Goal: Task Accomplishment & Management: Manage account settings

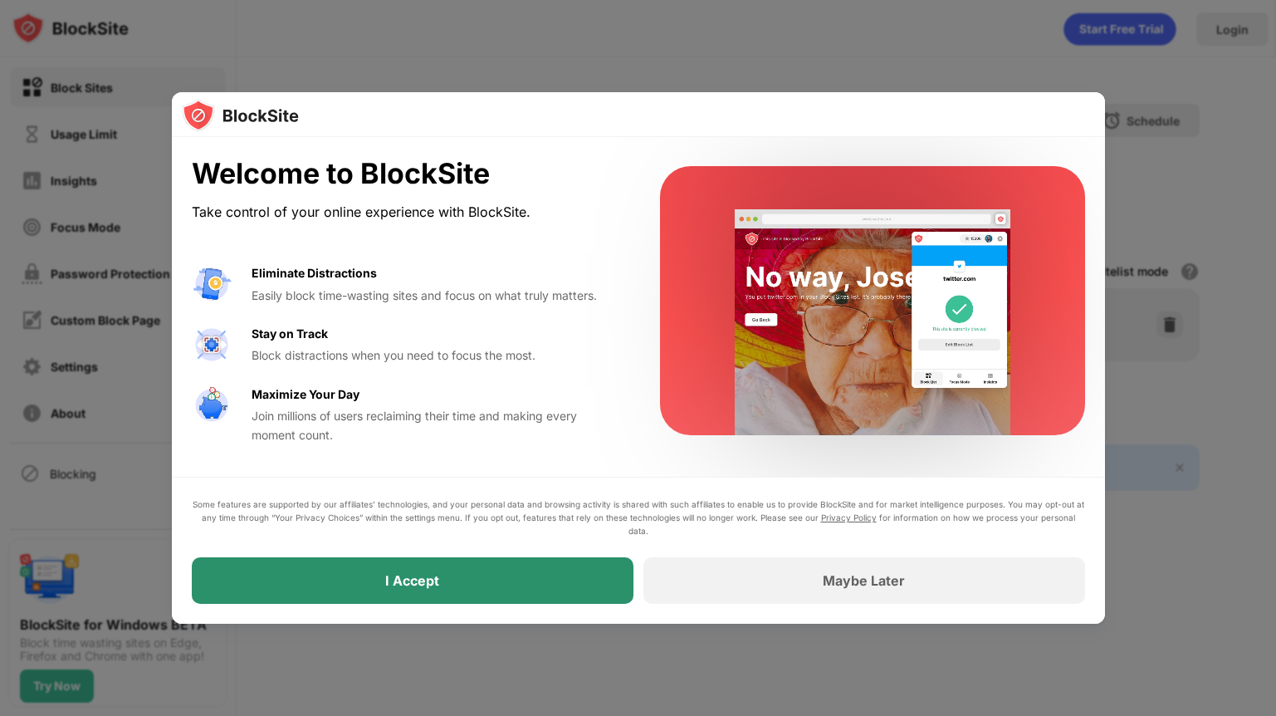
click at [593, 572] on div "I Accept" at bounding box center [413, 580] width 442 height 47
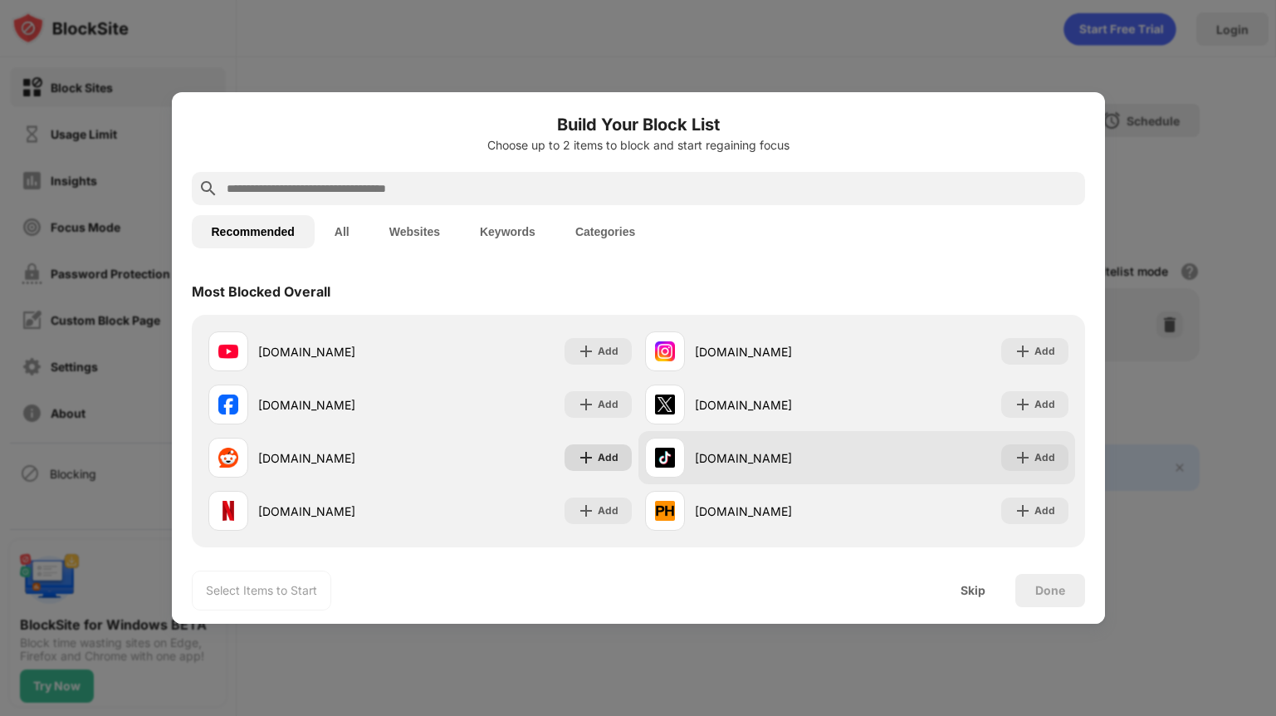
drag, startPoint x: 590, startPoint y: 458, endPoint x: 740, endPoint y: 445, distance: 150.8
click at [589, 457] on div "Add" at bounding box center [598, 457] width 67 height 27
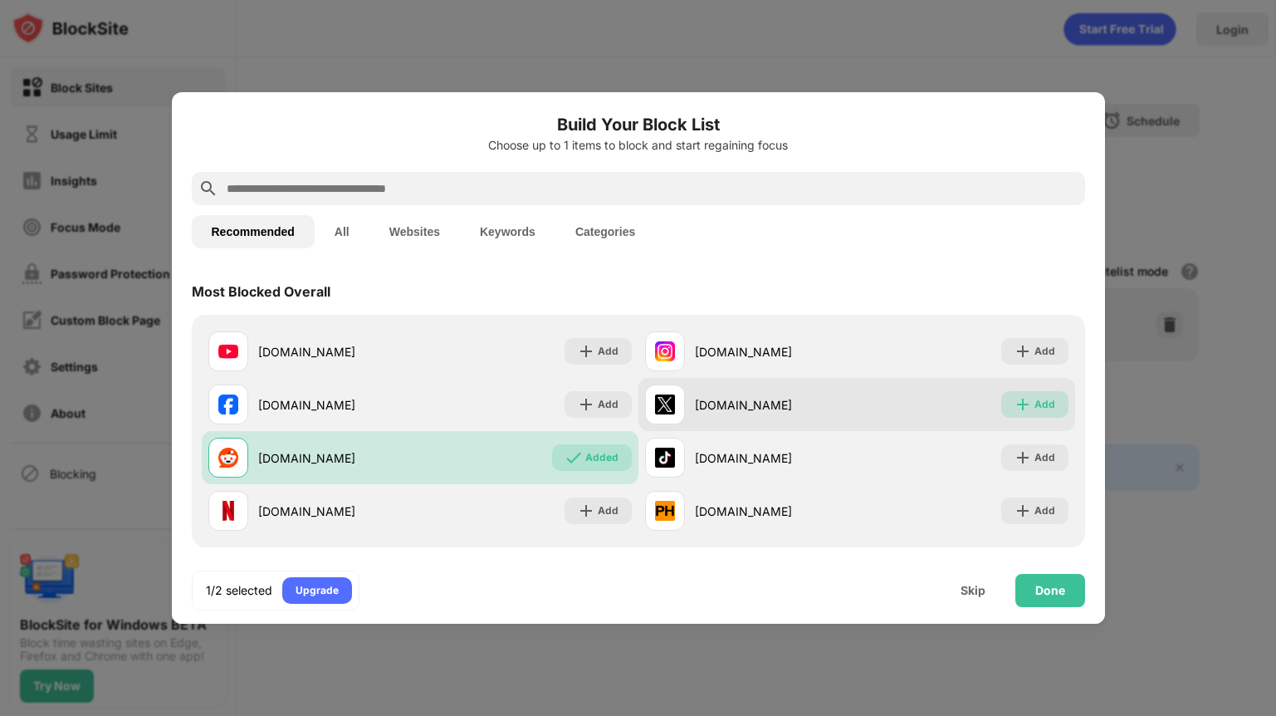
drag, startPoint x: 1021, startPoint y: 403, endPoint x: 1026, endPoint y: 424, distance: 22.4
click at [1021, 404] on div "Add" at bounding box center [1034, 404] width 67 height 27
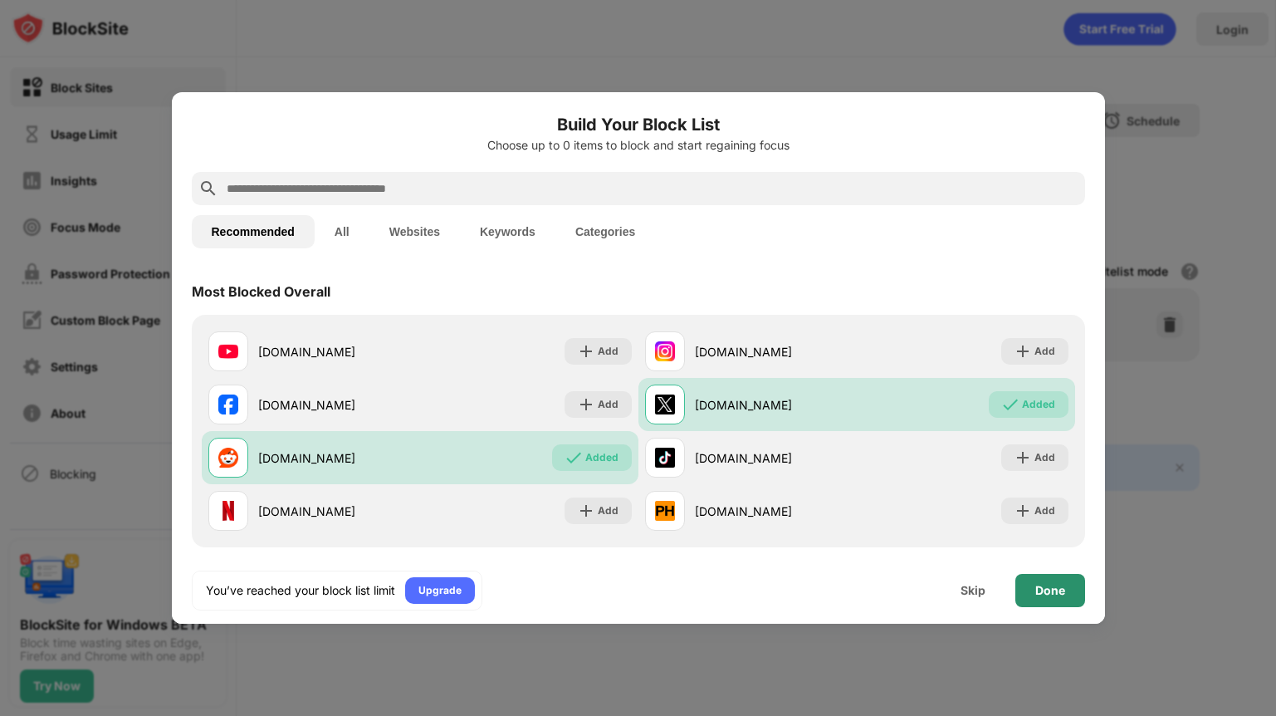
click at [1049, 592] on div "Done" at bounding box center [1050, 590] width 30 height 13
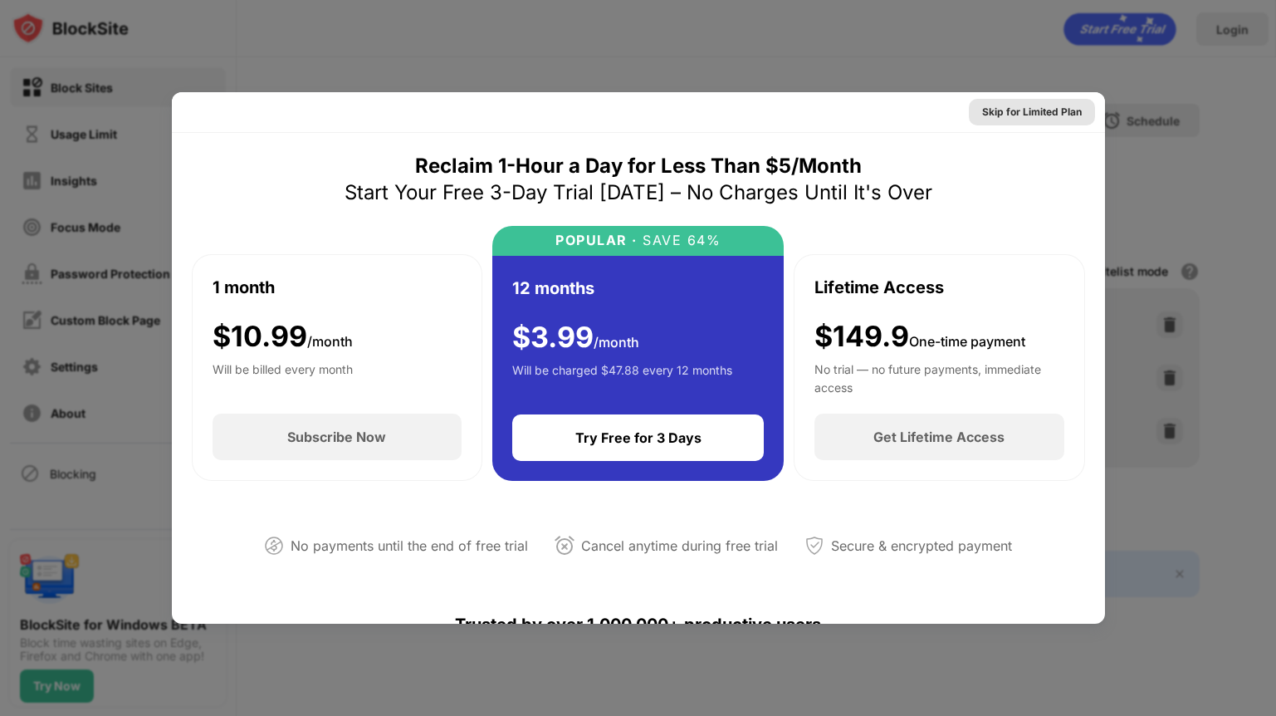
click at [987, 114] on div "Skip for Limited Plan" at bounding box center [1032, 112] width 100 height 17
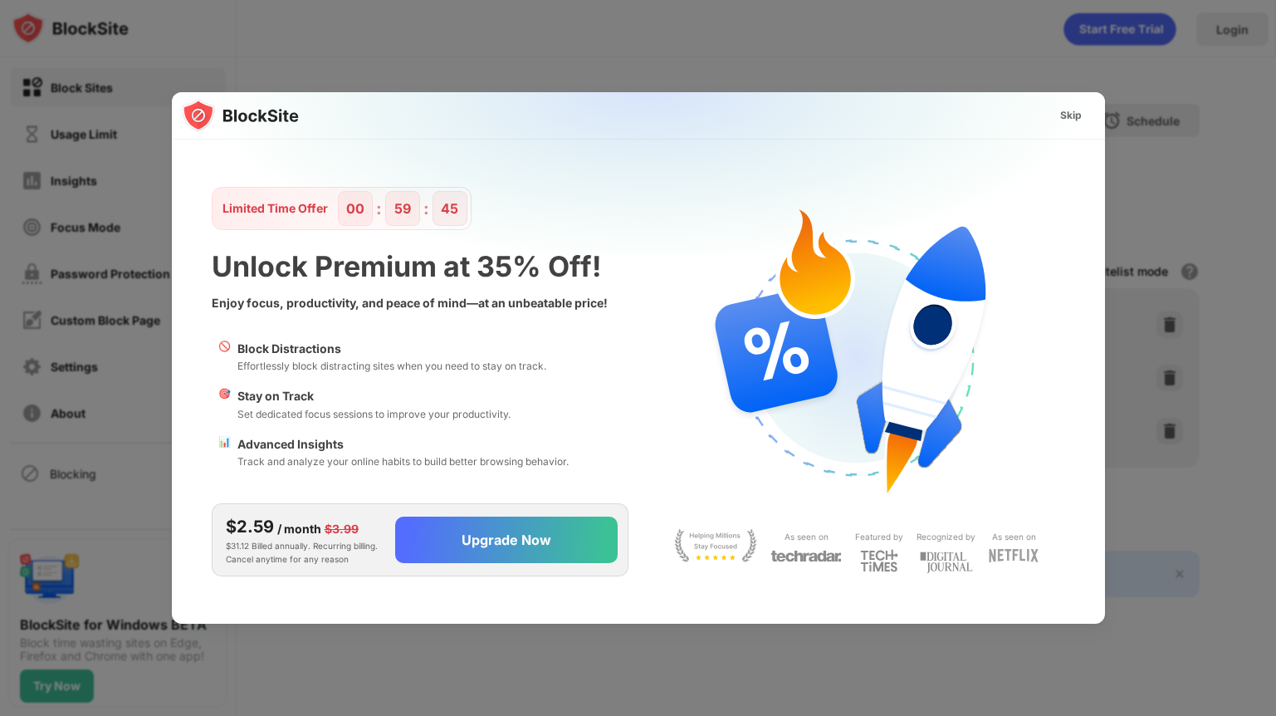
click at [1061, 115] on div "Skip" at bounding box center [1071, 115] width 22 height 17
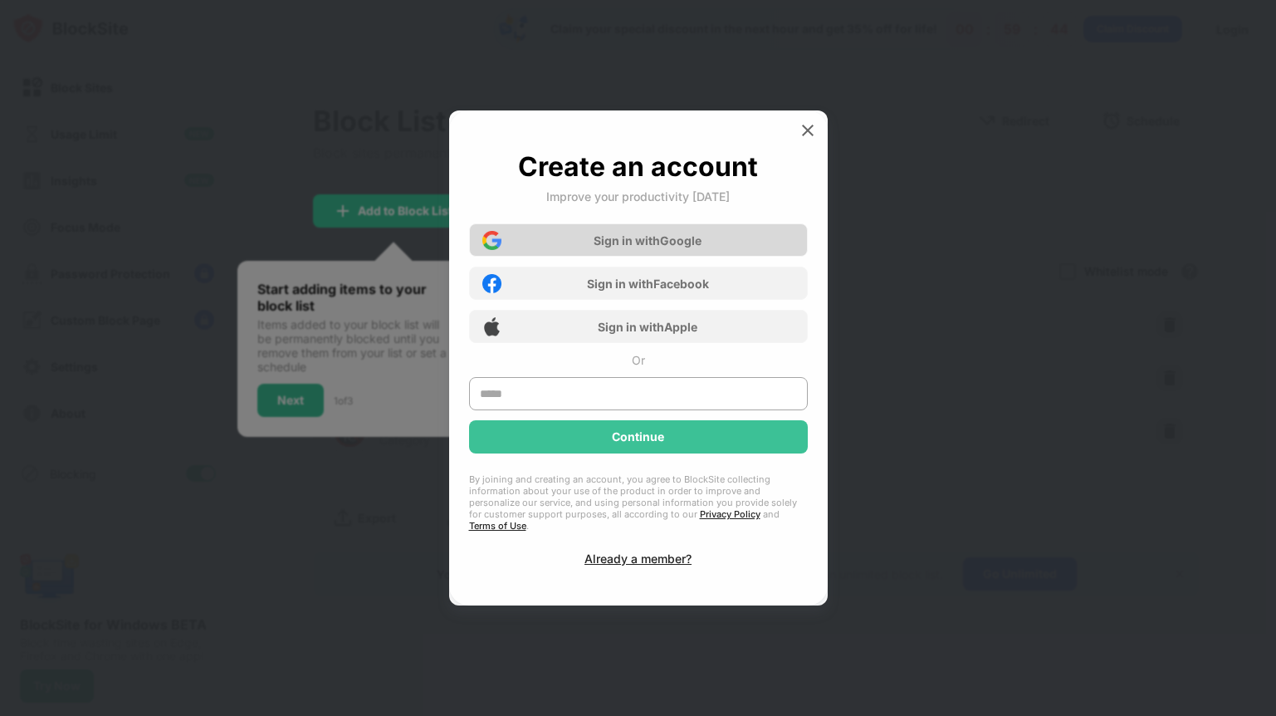
click at [691, 236] on div "Sign in with Google" at bounding box center [638, 239] width 339 height 33
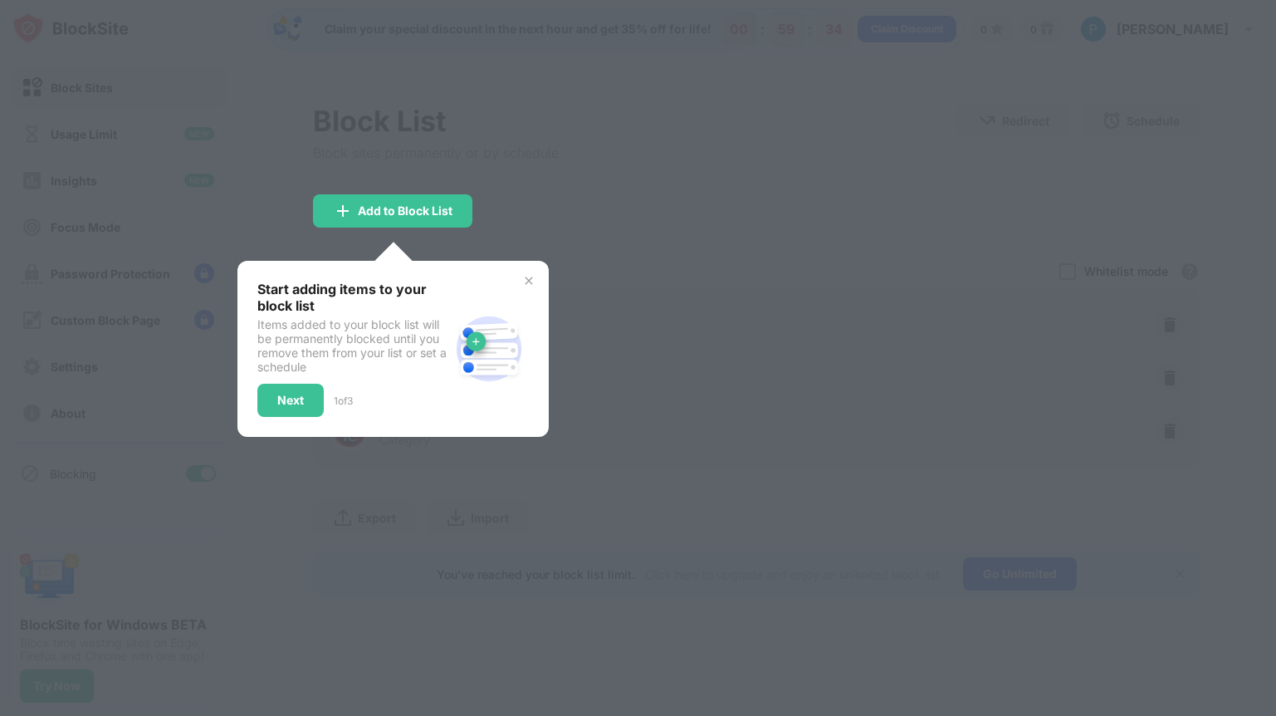
click at [525, 279] on img at bounding box center [528, 280] width 13 height 13
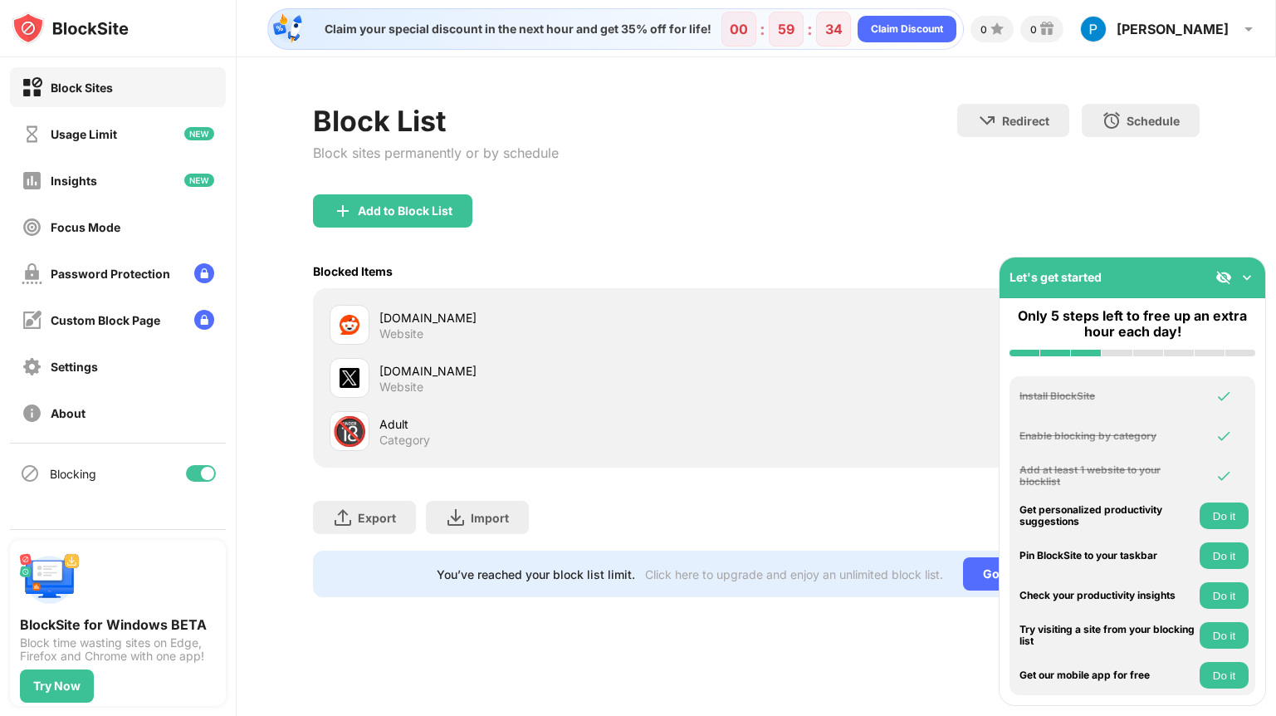
click at [535, 278] on div "Blocked Items Whitelist mode Block all websites except for those in your whitel…" at bounding box center [756, 271] width 887 height 34
click at [1250, 277] on img at bounding box center [1247, 277] width 17 height 17
